Goal: Transaction & Acquisition: Purchase product/service

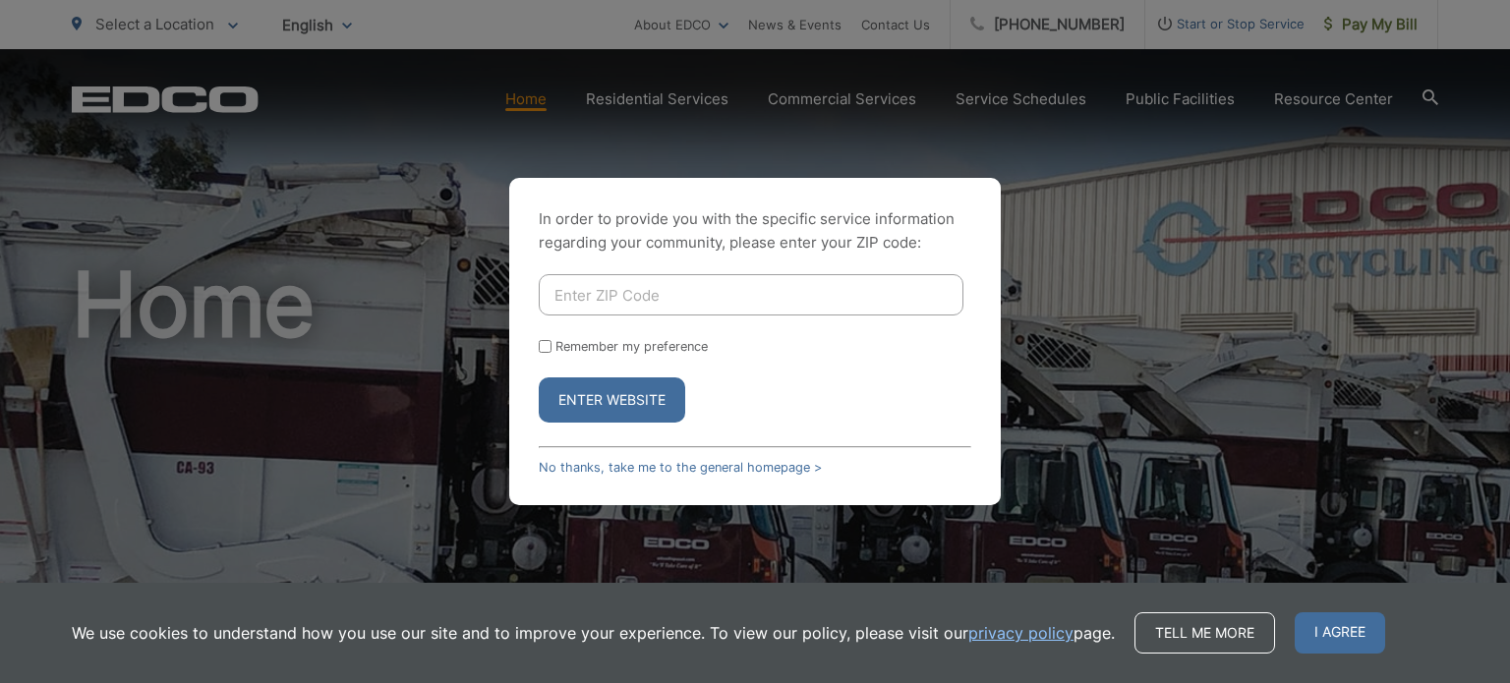
click at [712, 298] on input "Enter ZIP Code" at bounding box center [751, 294] width 425 height 41
type input "92026"
click at [639, 400] on button "Enter Website" at bounding box center [612, 400] width 147 height 45
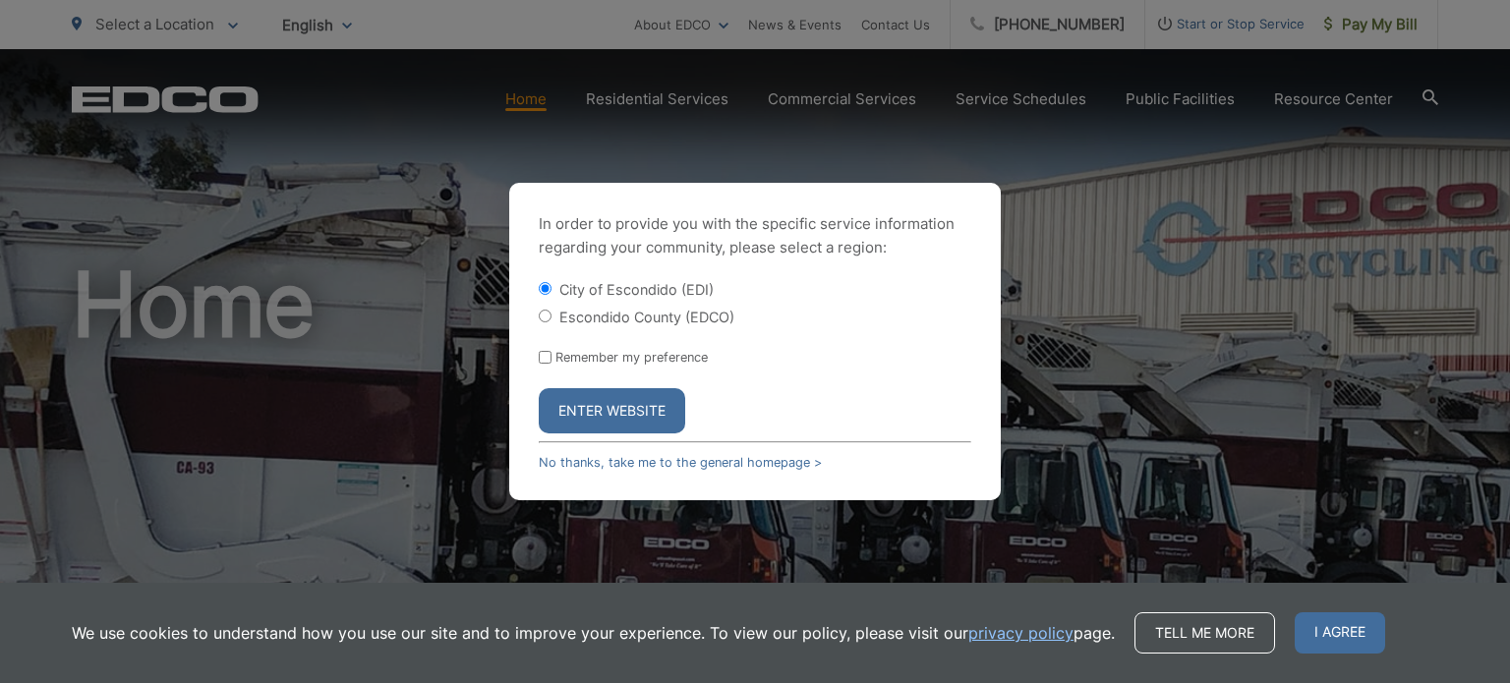
click at [566, 324] on label "Escondido County (EDCO)" at bounding box center [647, 317] width 175 height 17
click at [552, 323] on input "Escondido County (EDCO)" at bounding box center [545, 316] width 13 height 13
radio input "true"
click at [621, 412] on button "Enter Website" at bounding box center [612, 410] width 147 height 45
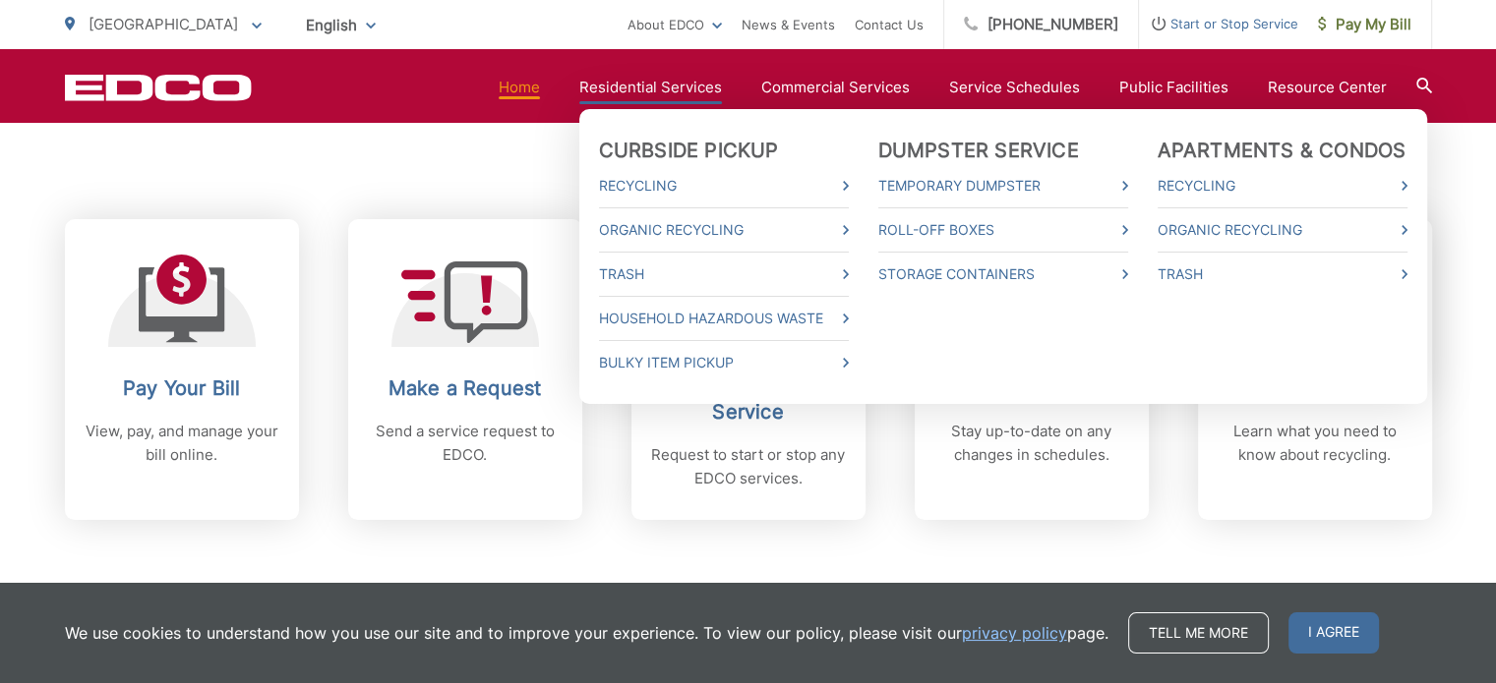
scroll to position [779, 0]
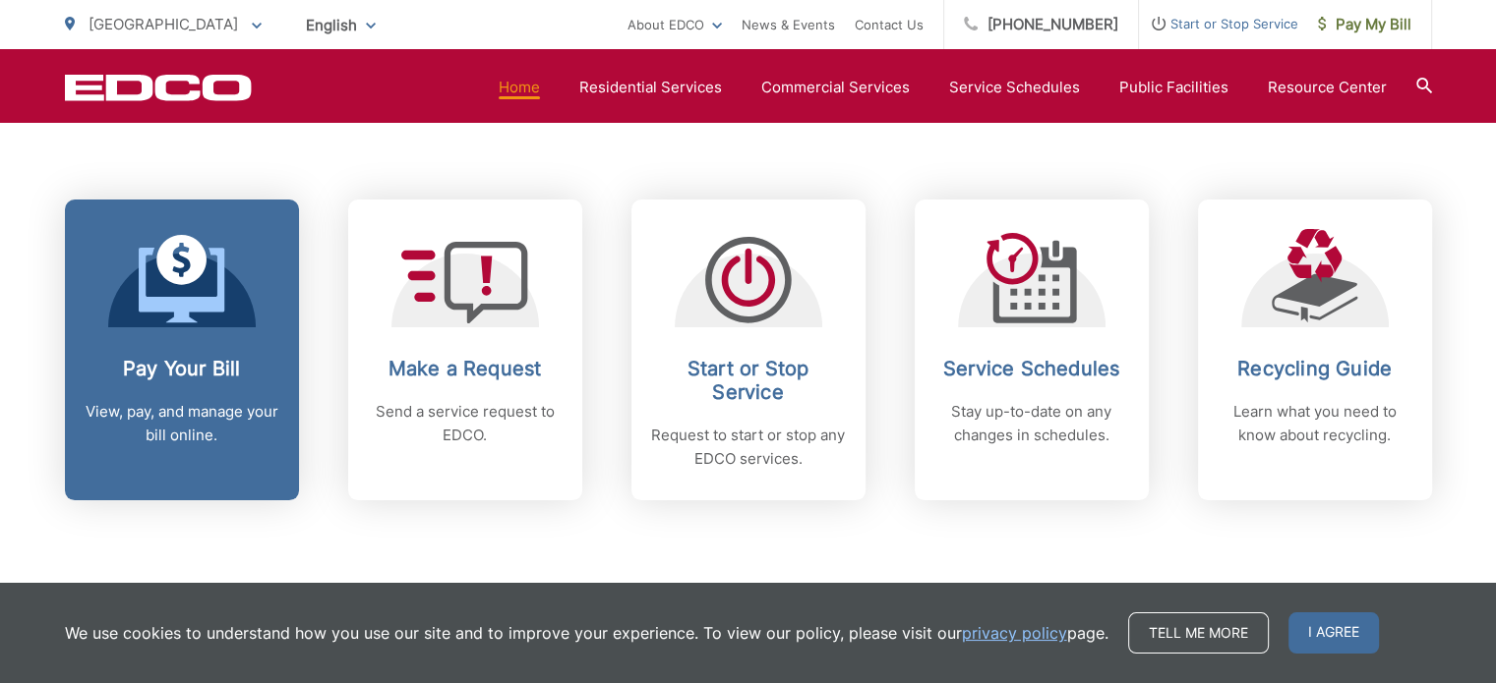
click at [169, 372] on h2 "Pay Your Bill" at bounding box center [182, 369] width 195 height 24
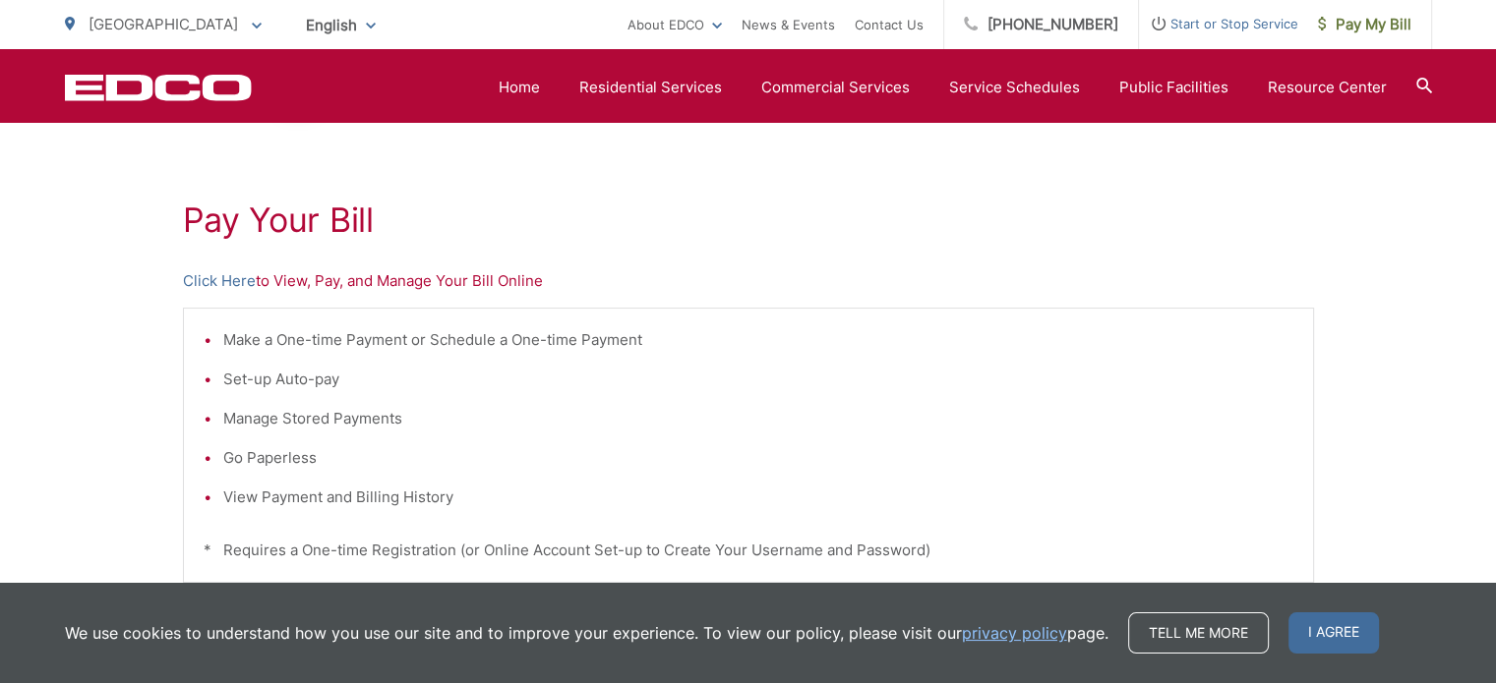
scroll to position [303, 0]
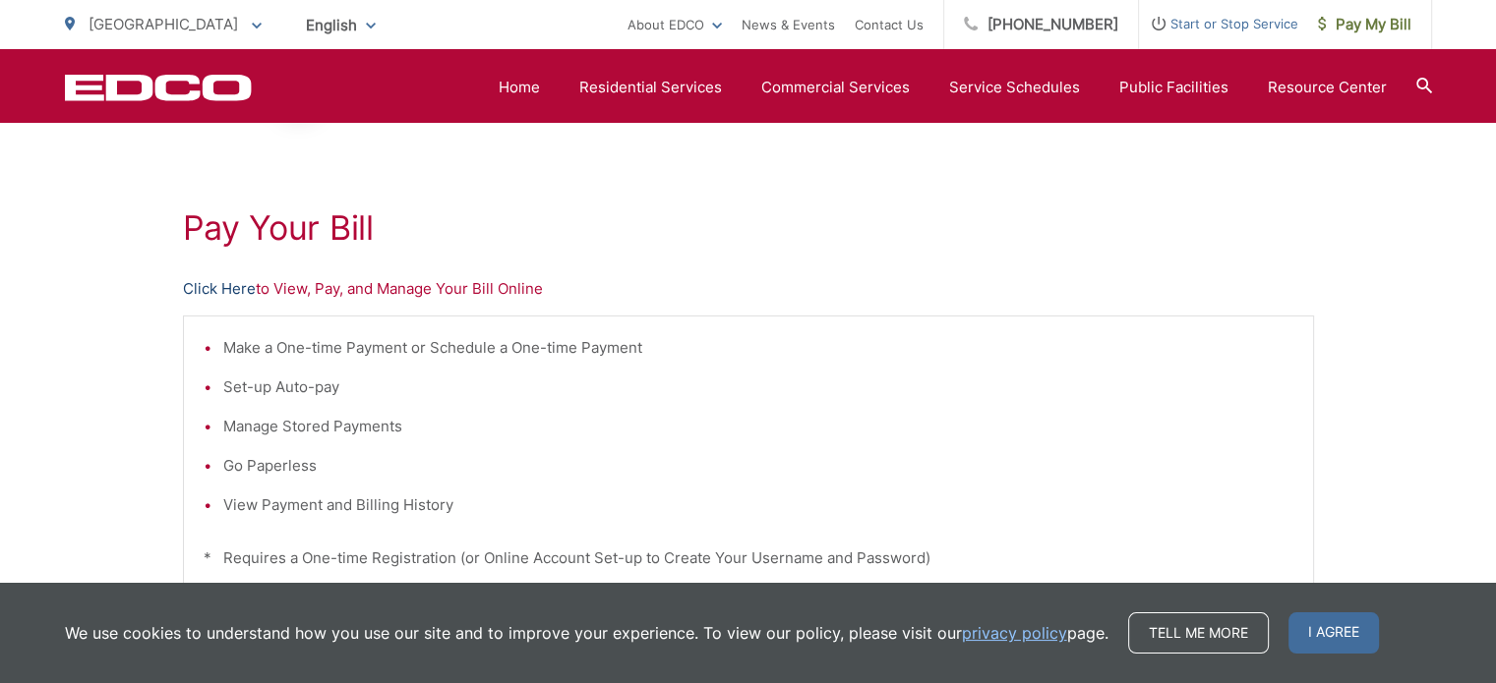
click at [203, 289] on link "Click Here" at bounding box center [219, 289] width 73 height 24
